Goal: Information Seeking & Learning: Find specific fact

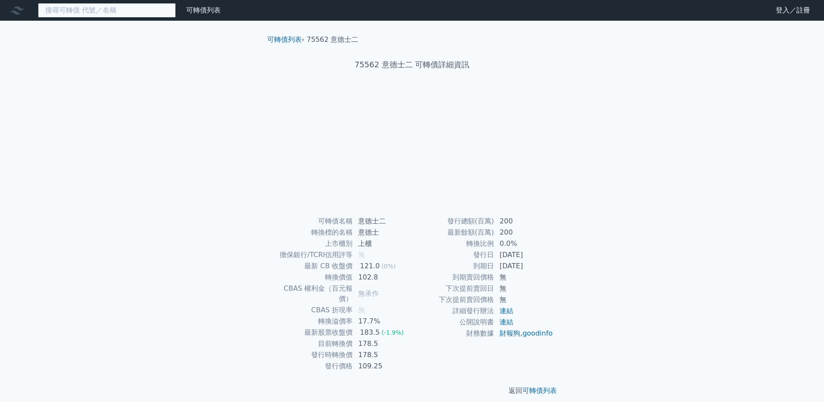
click at [90, 11] on input at bounding box center [107, 10] width 138 height 15
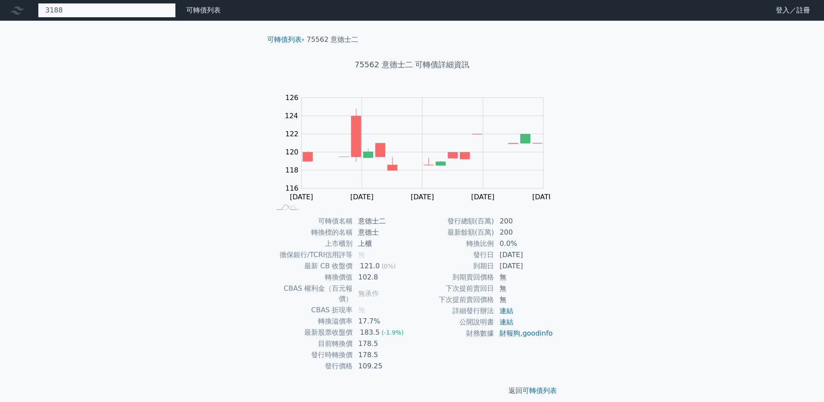
click at [118, 12] on input "3188" at bounding box center [107, 10] width 138 height 15
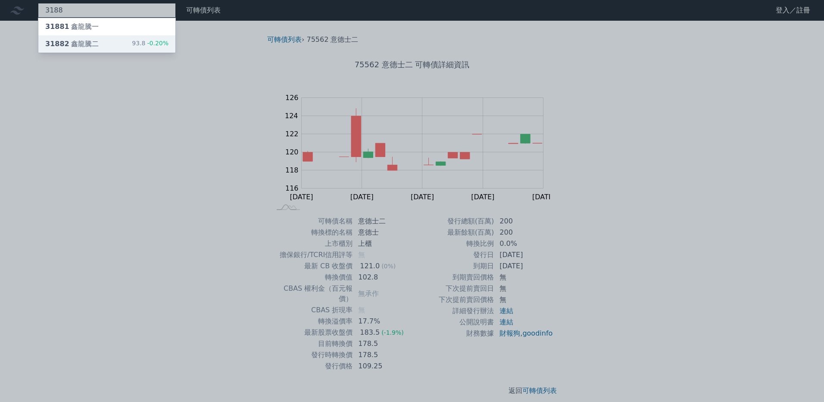
type input "3188"
click at [93, 45] on div "31882 鑫龍騰二" at bounding box center [71, 44] width 53 height 10
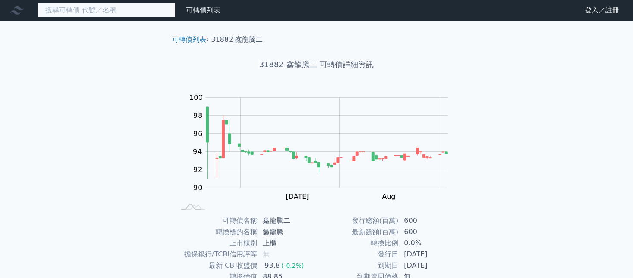
click at [92, 10] on input at bounding box center [107, 10] width 138 height 15
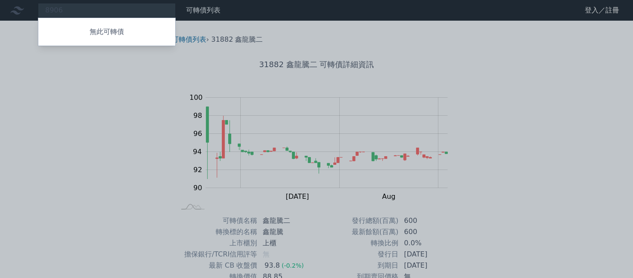
click at [93, 12] on div at bounding box center [316, 139] width 633 height 278
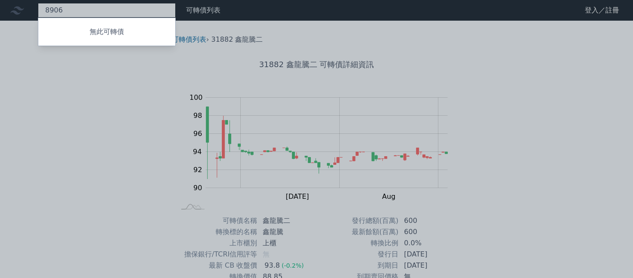
click at [93, 12] on div "8906 無此可轉債" at bounding box center [107, 10] width 138 height 15
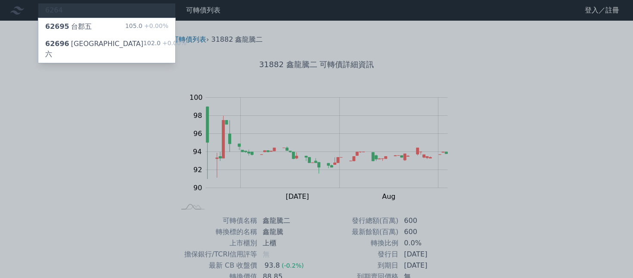
click at [93, 12] on div at bounding box center [316, 139] width 633 height 278
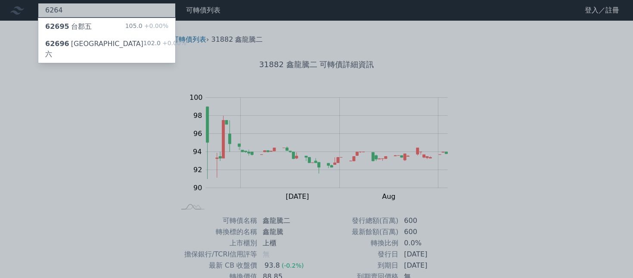
click at [93, 12] on div "6264 62695 台郡五 105.0 +0.00% 62696 台郡六 102.0 +0.00%" at bounding box center [107, 10] width 138 height 15
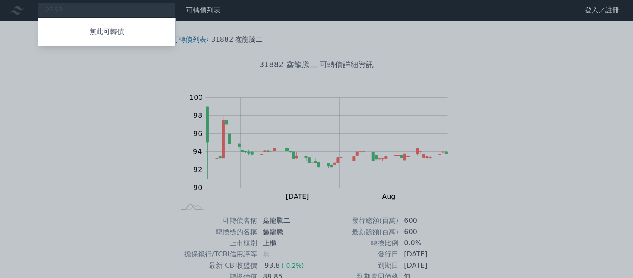
click at [93, 13] on div at bounding box center [316, 139] width 633 height 278
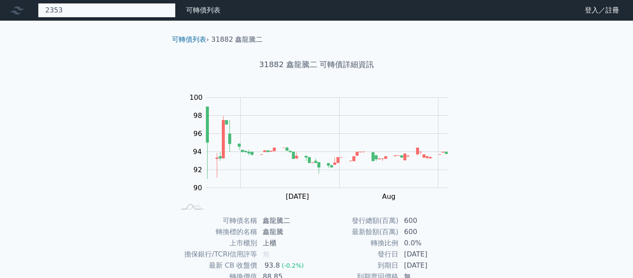
click at [93, 13] on div "2353 無此可轉債" at bounding box center [107, 10] width 138 height 15
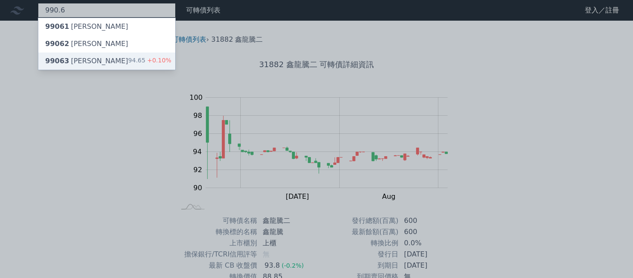
type input "990.6"
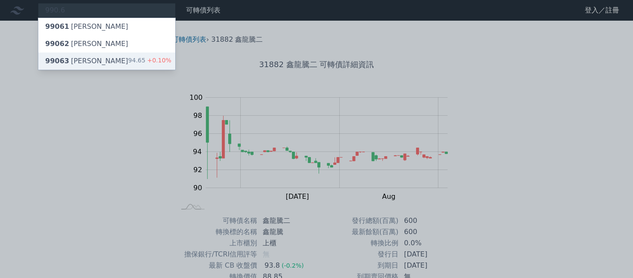
click at [91, 57] on div "99063 [PERSON_NAME]" at bounding box center [86, 61] width 83 height 10
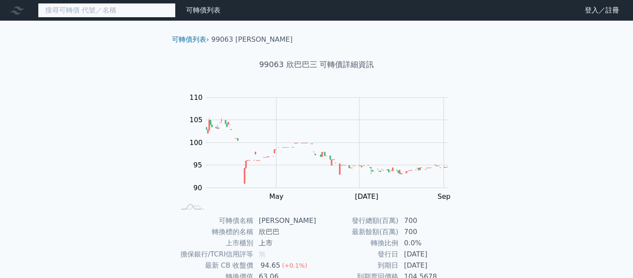
click at [105, 14] on input at bounding box center [107, 10] width 138 height 15
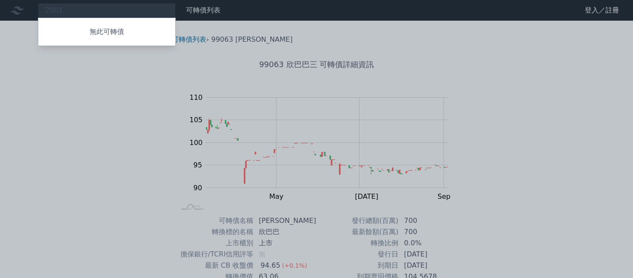
click at [105, 14] on div at bounding box center [316, 139] width 633 height 278
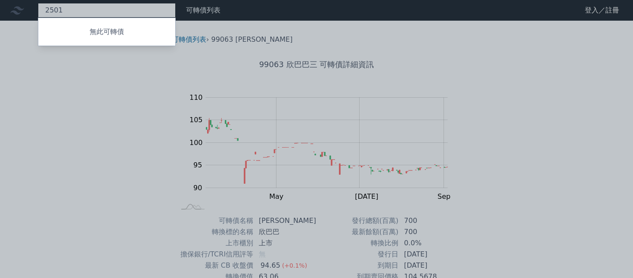
click at [105, 14] on div "2501 無此可轉債" at bounding box center [107, 10] width 138 height 15
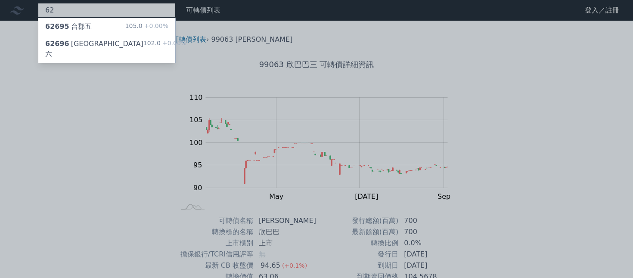
type input "6"
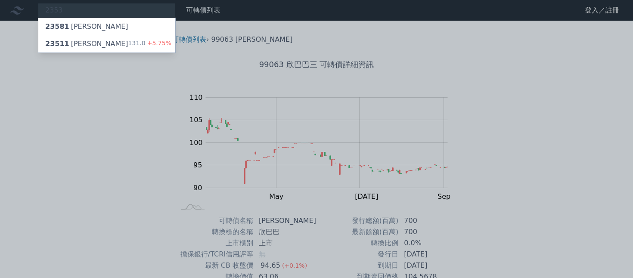
click at [77, 11] on div at bounding box center [316, 139] width 633 height 278
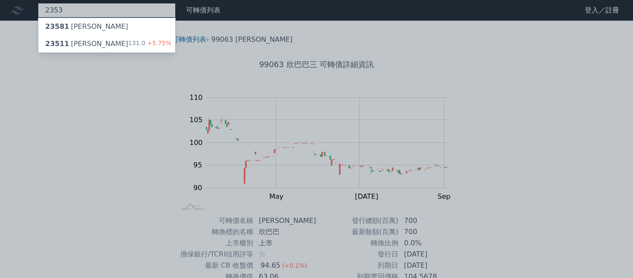
click at [77, 11] on div "2353 23581 [PERSON_NAME] 23511 順德一 131.0 +5.75%" at bounding box center [107, 10] width 138 height 15
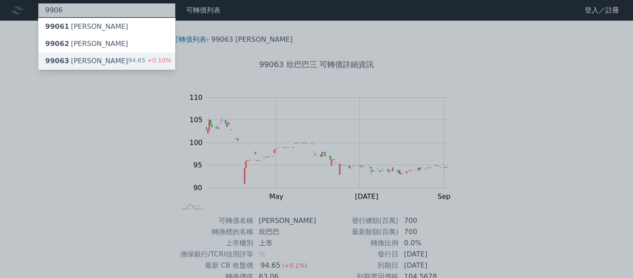
type input "9906"
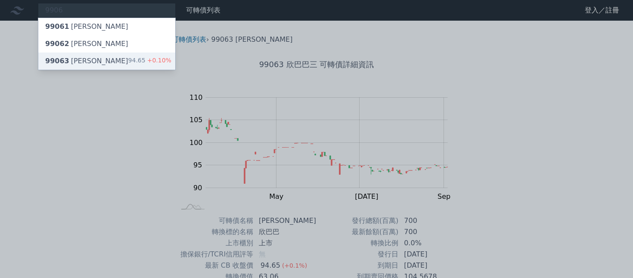
click at [78, 64] on div "99063 [PERSON_NAME]" at bounding box center [86, 61] width 83 height 10
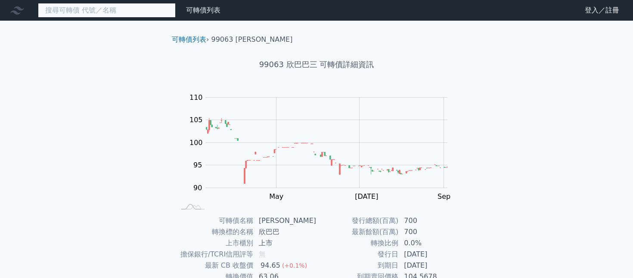
click at [115, 11] on input at bounding box center [107, 10] width 138 height 15
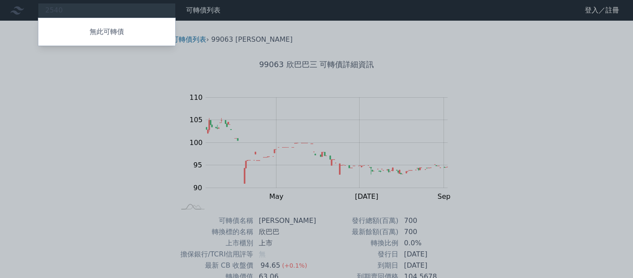
click at [115, 11] on div at bounding box center [316, 139] width 633 height 278
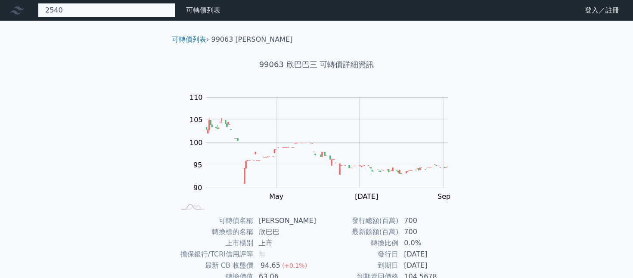
click at [115, 11] on div "2540 無此可轉債" at bounding box center [107, 10] width 138 height 15
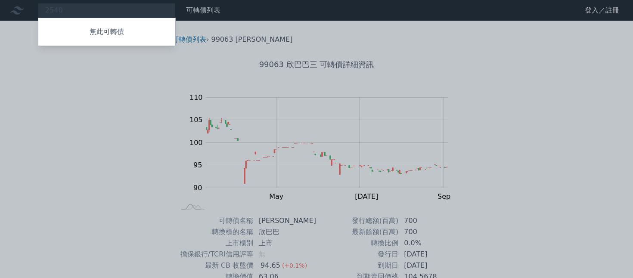
click at [115, 11] on div at bounding box center [316, 139] width 633 height 278
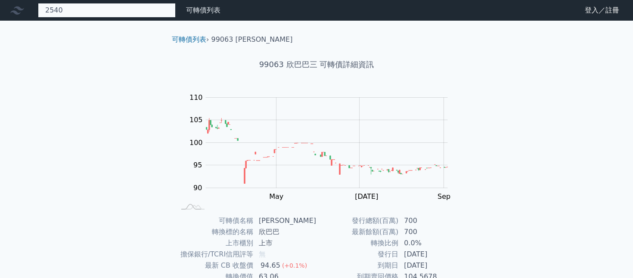
click at [115, 11] on div "2540 無此可轉債" at bounding box center [107, 10] width 138 height 15
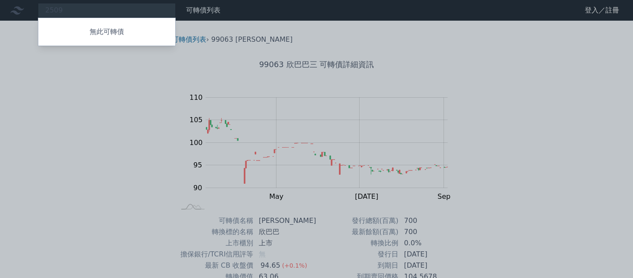
click at [115, 11] on div at bounding box center [316, 139] width 633 height 278
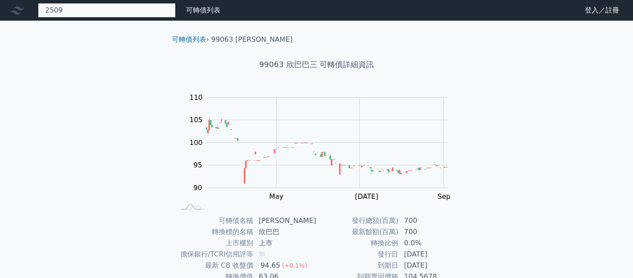
click at [115, 11] on div "2509 無此可轉債" at bounding box center [107, 10] width 138 height 15
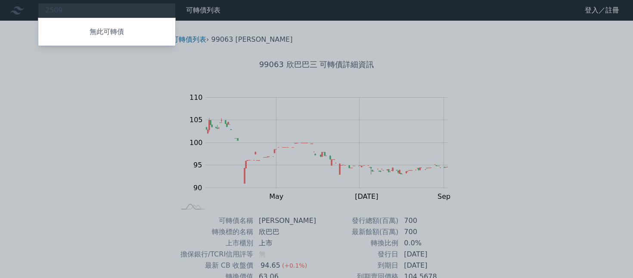
click at [115, 11] on div at bounding box center [316, 139] width 633 height 278
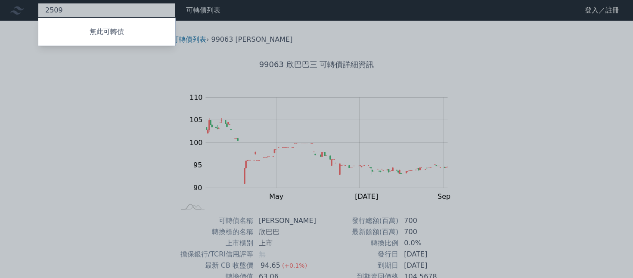
click at [115, 11] on div "2509 無此可轉債" at bounding box center [107, 10] width 138 height 15
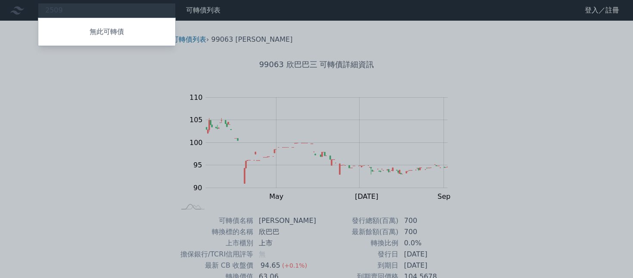
click at [115, 11] on div at bounding box center [316, 139] width 633 height 278
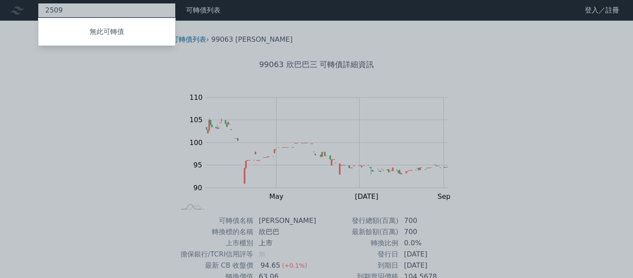
click at [115, 10] on div "2509 無此可轉債" at bounding box center [107, 10] width 138 height 15
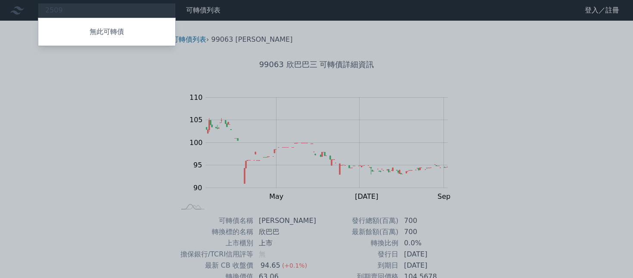
drag, startPoint x: 125, startPoint y: 10, endPoint x: 50, endPoint y: 12, distance: 75.5
click at [50, 12] on div at bounding box center [316, 139] width 633 height 278
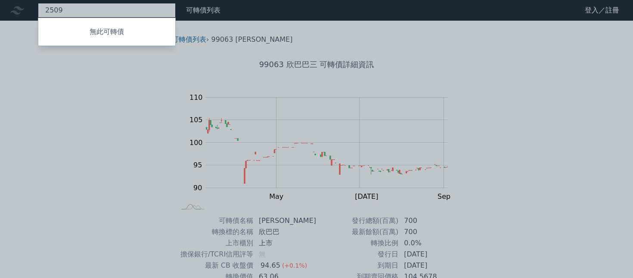
click at [54, 9] on div "2509 無此可轉債" at bounding box center [107, 10] width 138 height 15
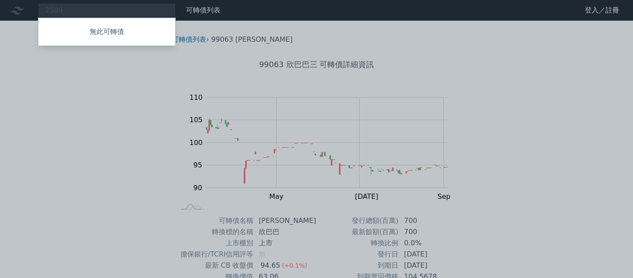
drag, startPoint x: 75, startPoint y: 8, endPoint x: 21, endPoint y: 14, distance: 54.2
click at [21, 14] on div at bounding box center [316, 139] width 633 height 278
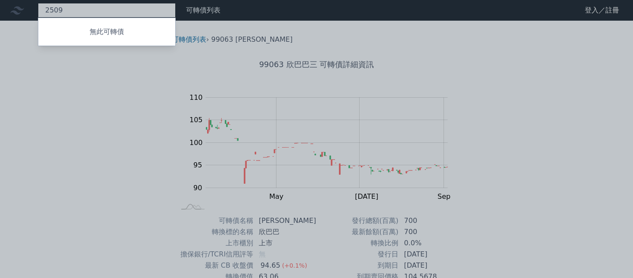
click at [84, 11] on div "2509 無此可轉債" at bounding box center [107, 10] width 138 height 15
type input "2"
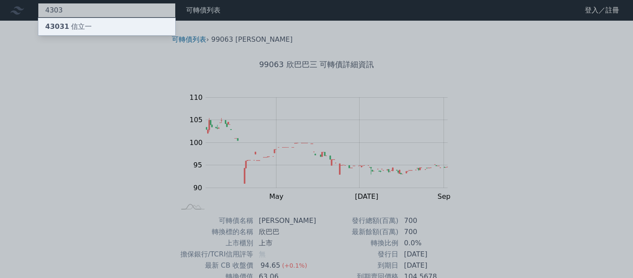
type input "4303"
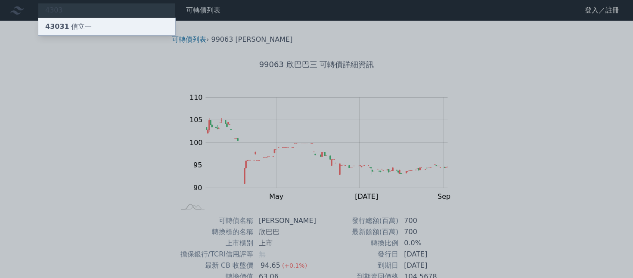
click at [82, 21] on div "43031 信立一" at bounding box center [106, 26] width 137 height 17
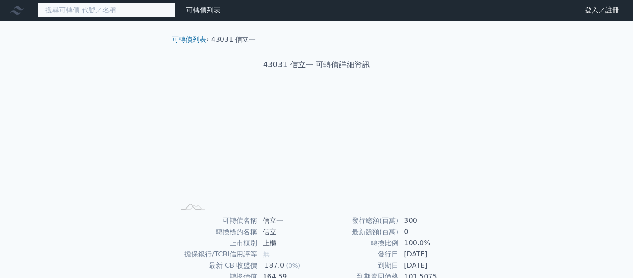
click at [79, 10] on input at bounding box center [107, 10] width 138 height 15
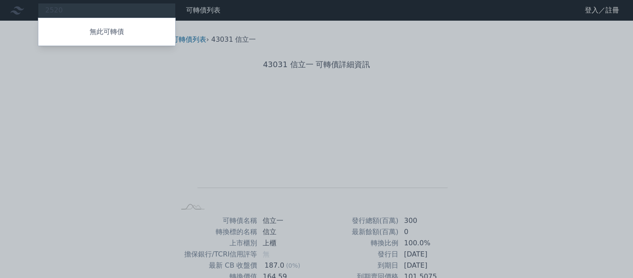
click at [78, 10] on div at bounding box center [316, 139] width 633 height 278
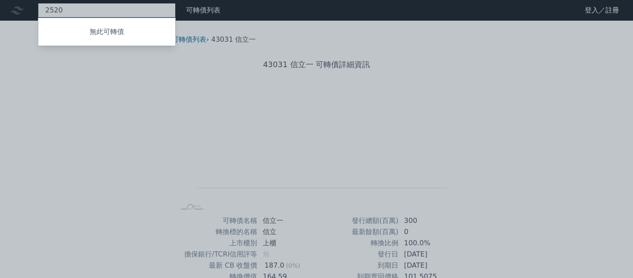
click at [78, 10] on div "2520 無此可轉債" at bounding box center [107, 10] width 138 height 15
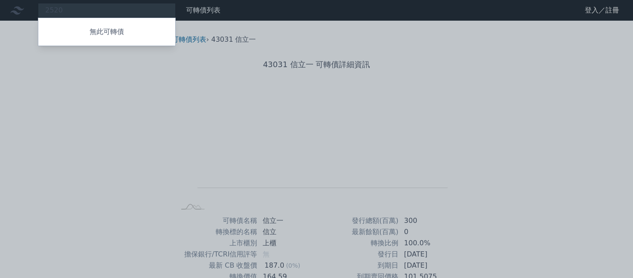
drag, startPoint x: 78, startPoint y: 10, endPoint x: 56, endPoint y: 12, distance: 21.6
click at [56, 12] on div at bounding box center [316, 139] width 633 height 278
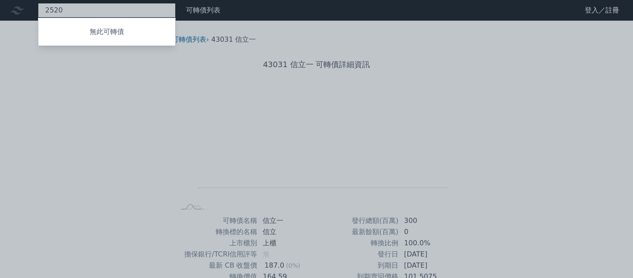
click at [58, 9] on div "2520 無此可轉債" at bounding box center [107, 10] width 138 height 15
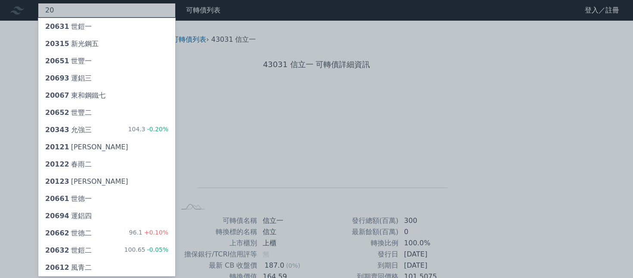
type input "2"
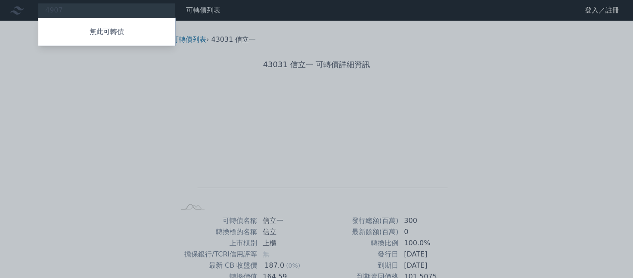
click at [92, 10] on div at bounding box center [316, 139] width 633 height 278
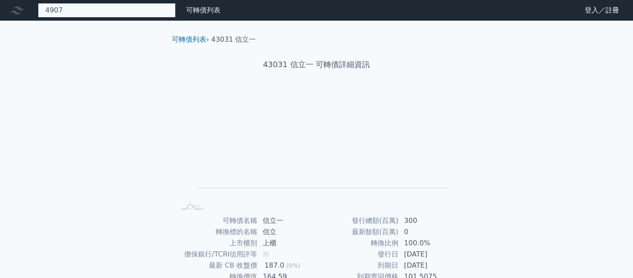
click at [92, 10] on div "4907 無此可轉債" at bounding box center [107, 10] width 138 height 15
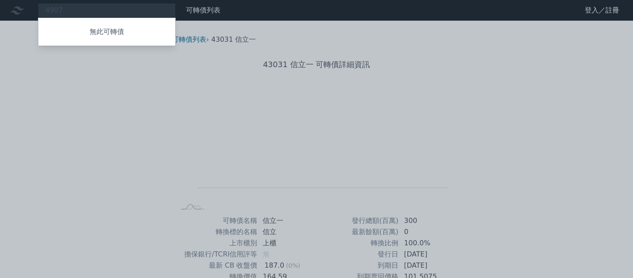
click at [92, 10] on div at bounding box center [316, 139] width 633 height 278
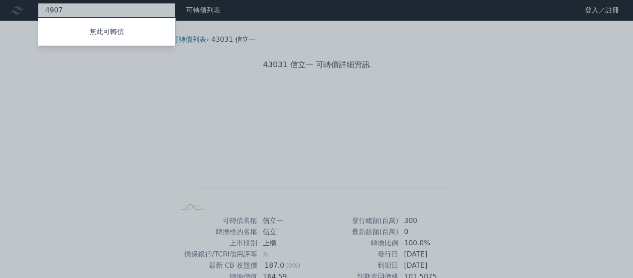
click at [92, 10] on div "4907 無此可轉債" at bounding box center [107, 10] width 138 height 15
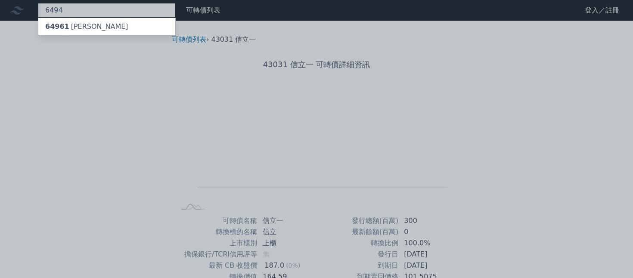
type input "6494"
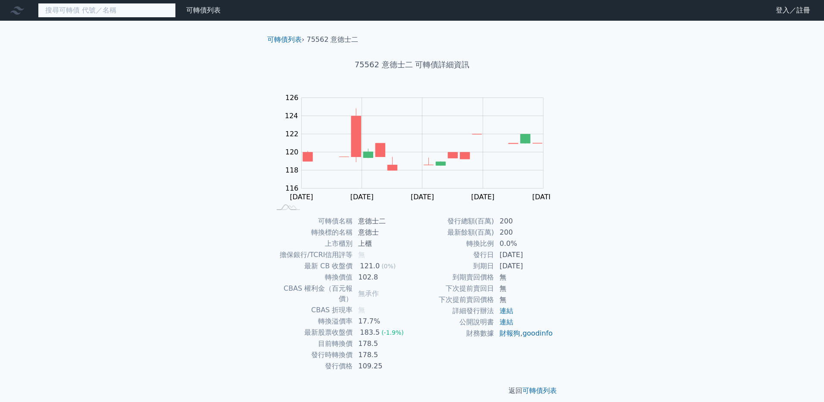
click at [125, 9] on input at bounding box center [107, 10] width 138 height 15
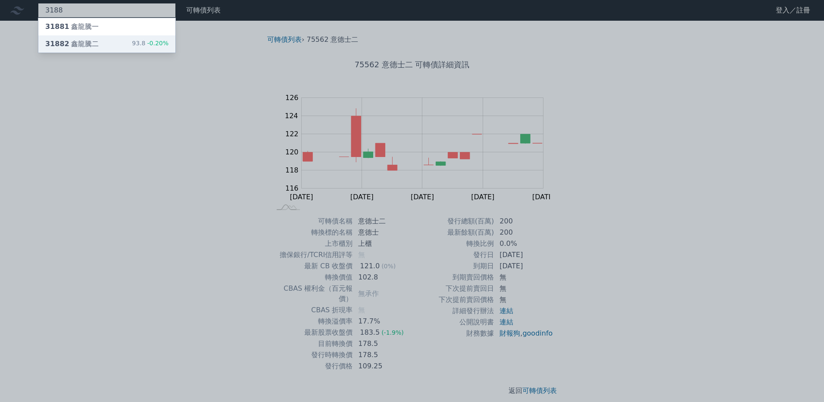
type input "3188"
click at [112, 44] on div "31882 鑫龍騰二 93.8 -0.20%" at bounding box center [106, 43] width 137 height 17
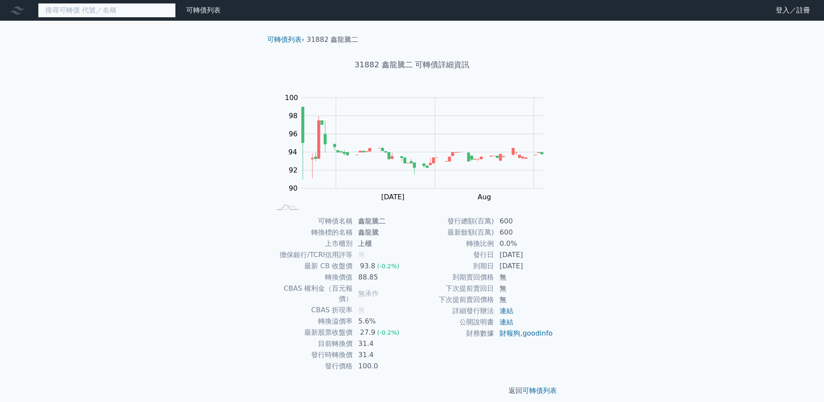
click at [118, 12] on input at bounding box center [107, 10] width 138 height 15
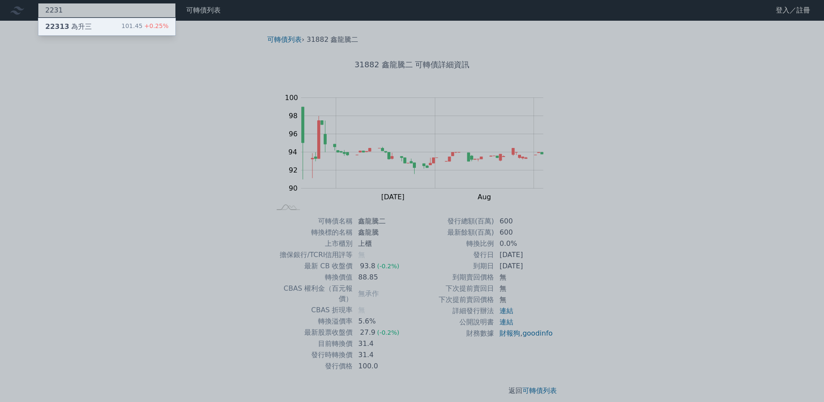
type input "2231"
click at [98, 25] on div "22313 為升三 101.45 +0.25%" at bounding box center [106, 26] width 137 height 17
